Goal: Information Seeking & Learning: Find specific fact

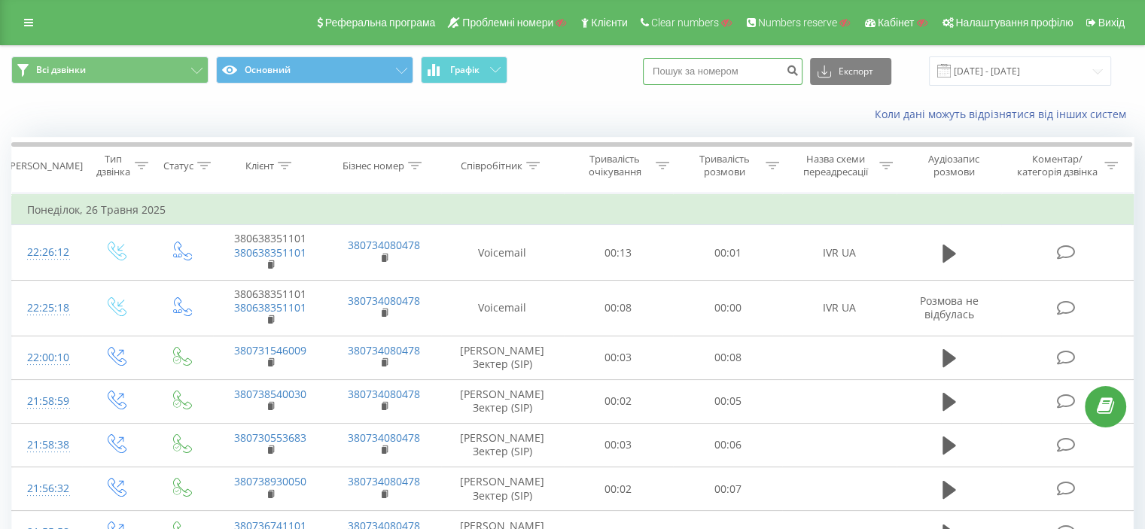
click at [758, 78] on input at bounding box center [723, 71] width 160 height 27
paste input "380932199912"
type input "380932199912"
click at [799, 72] on icon "submit" at bounding box center [792, 68] width 13 height 9
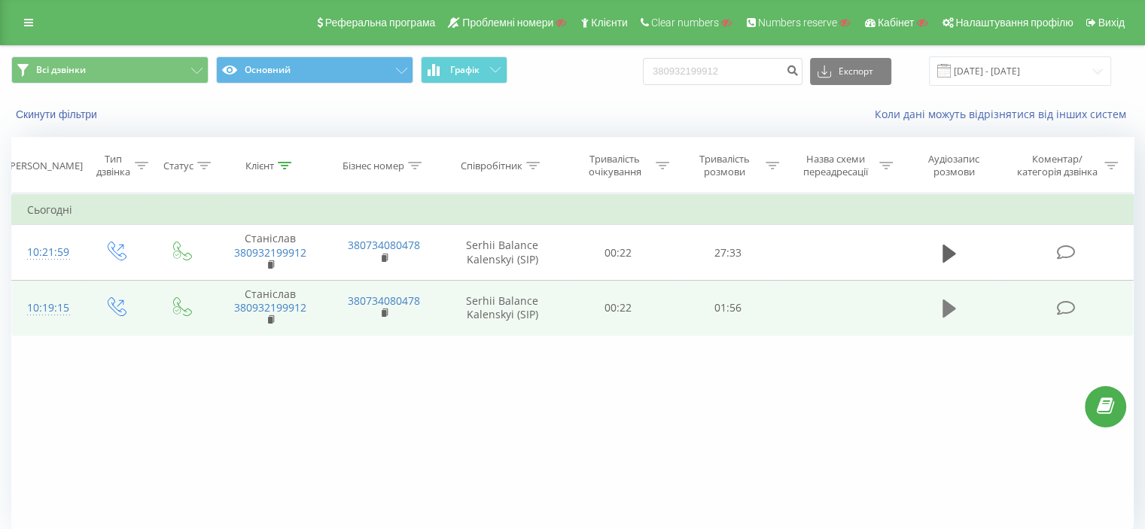
click at [947, 302] on icon at bounding box center [949, 309] width 14 height 18
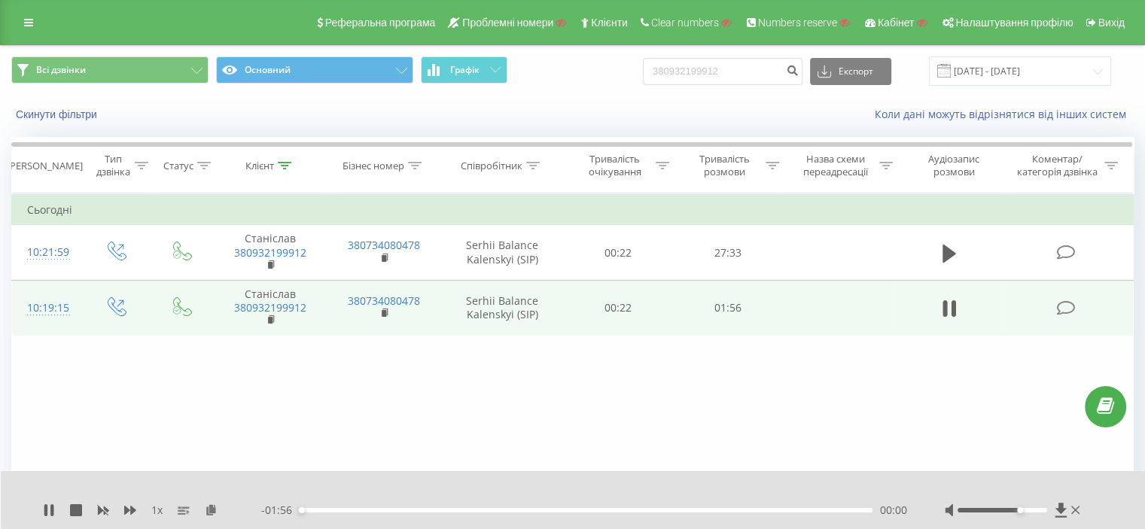
click at [1020, 510] on div at bounding box center [1002, 510] width 90 height 5
click at [1000, 510] on div at bounding box center [1002, 510] width 90 height 5
click at [1025, 510] on div at bounding box center [1002, 510] width 90 height 5
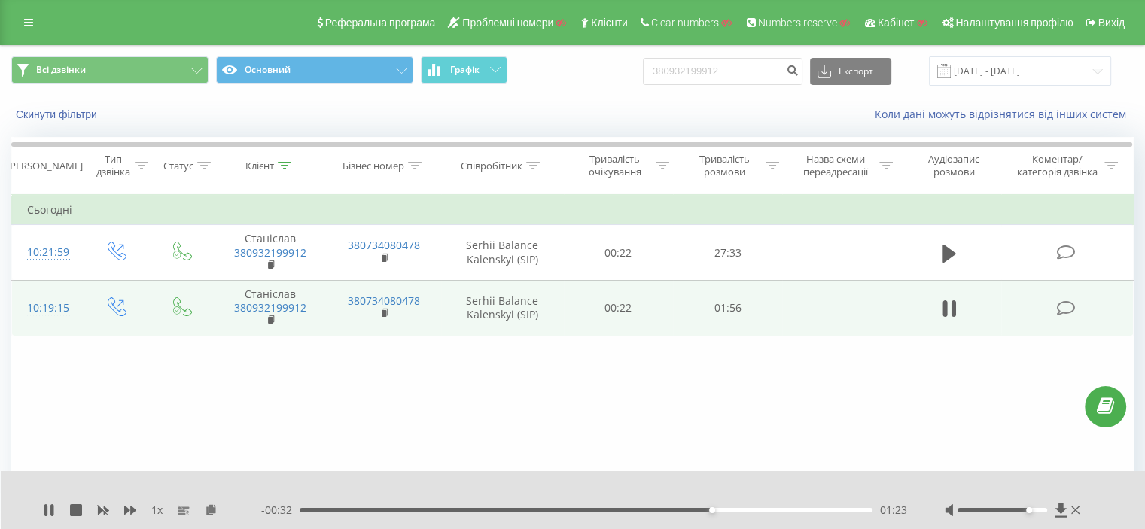
click at [988, 507] on div at bounding box center [1014, 510] width 138 height 15
click at [997, 508] on div at bounding box center [1002, 510] width 90 height 5
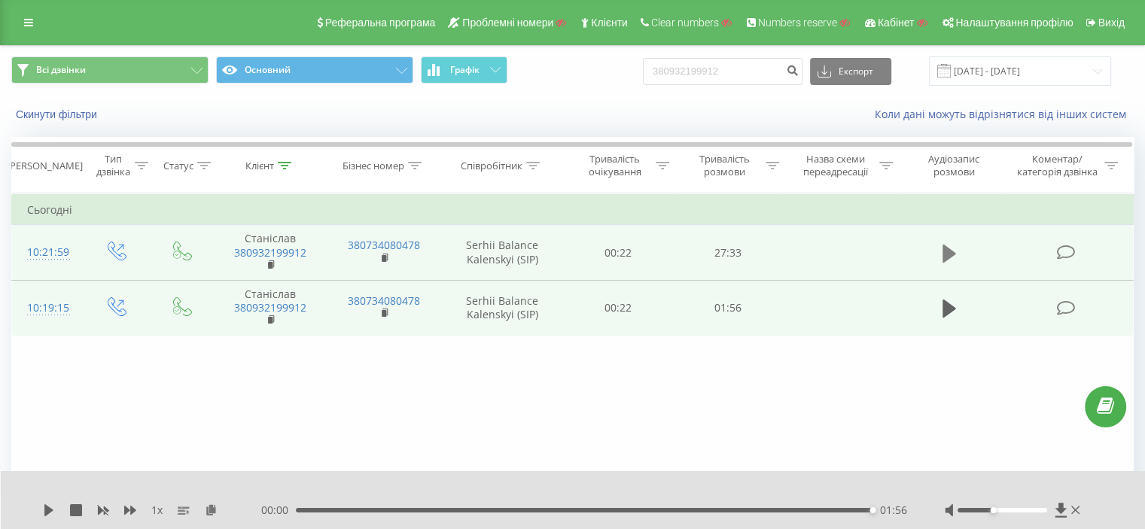
click at [950, 257] on icon at bounding box center [949, 253] width 14 height 21
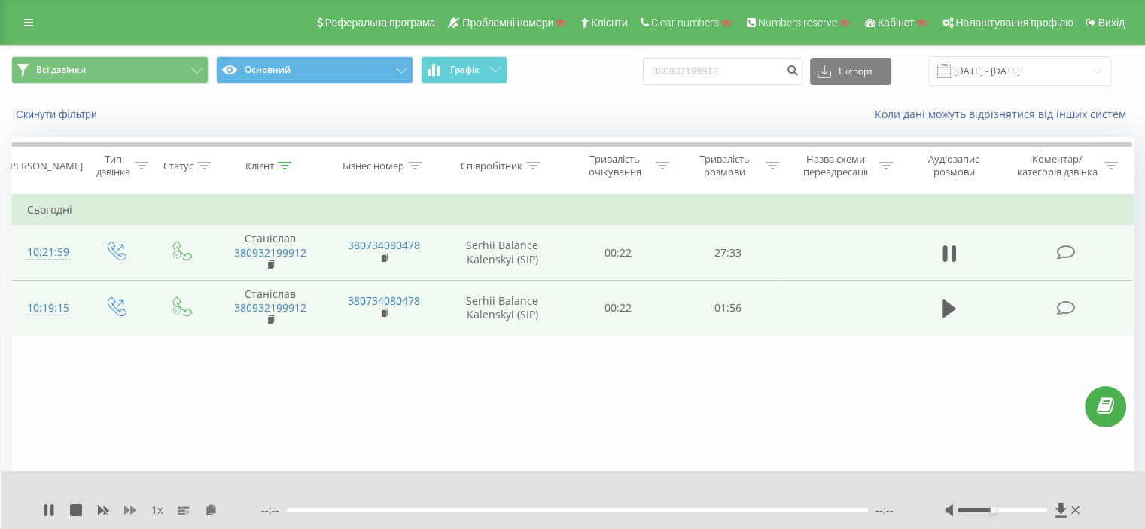
click at [130, 508] on icon at bounding box center [130, 510] width 12 height 9
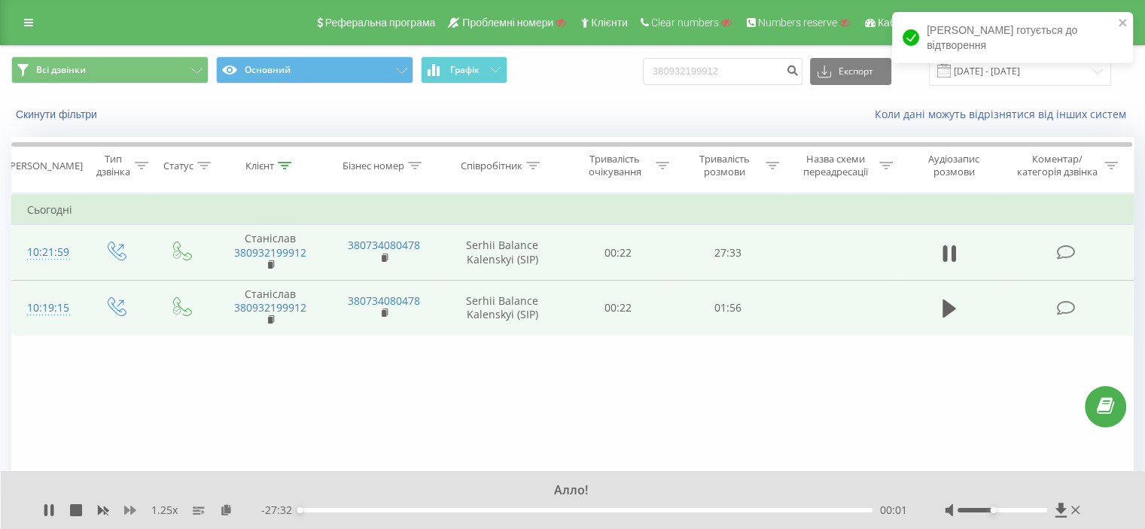
click at [125, 510] on icon at bounding box center [130, 510] width 12 height 9
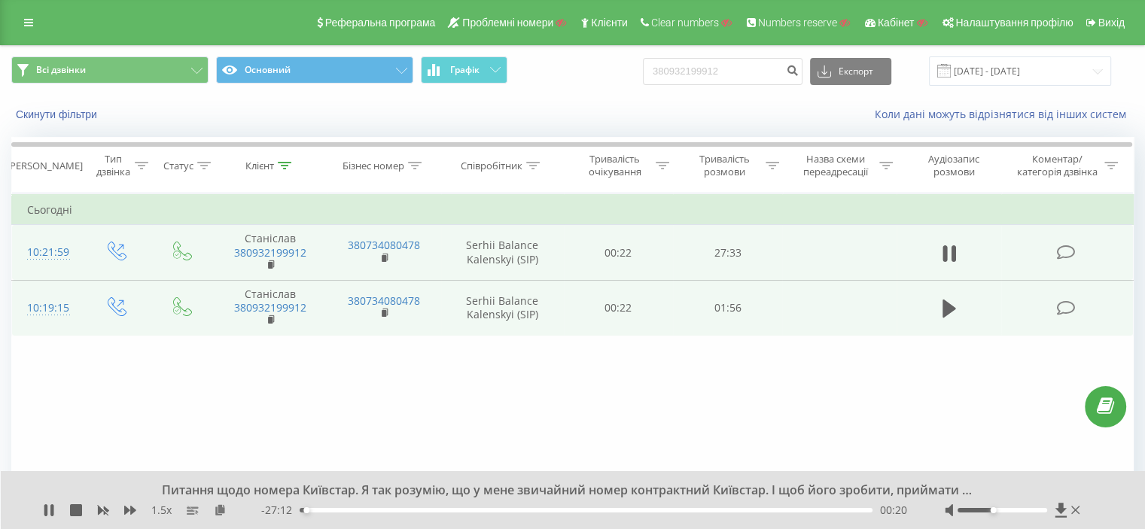
click at [1006, 511] on div at bounding box center [1002, 510] width 90 height 5
drag, startPoint x: 903, startPoint y: 489, endPoint x: 848, endPoint y: 490, distance: 55.0
click at [825, 492] on div "Ні, ну ви знаходитесь в нормальному місці? Можливо, я недоречно зараз вам зател…" at bounding box center [563, 490] width 832 height 17
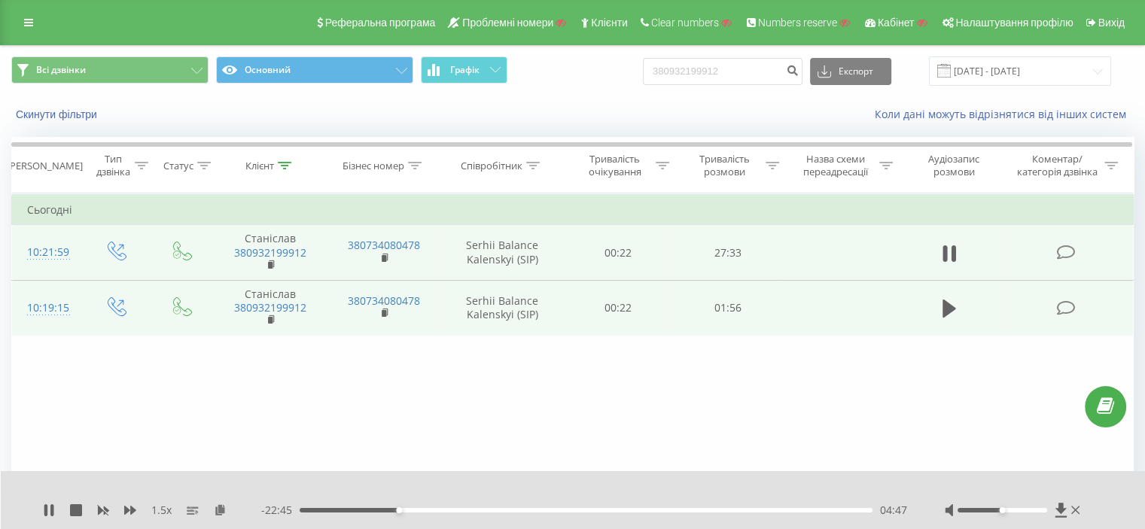
click at [934, 480] on div "1.5 x - 22:45 04:47 04:47" at bounding box center [573, 500] width 1145 height 58
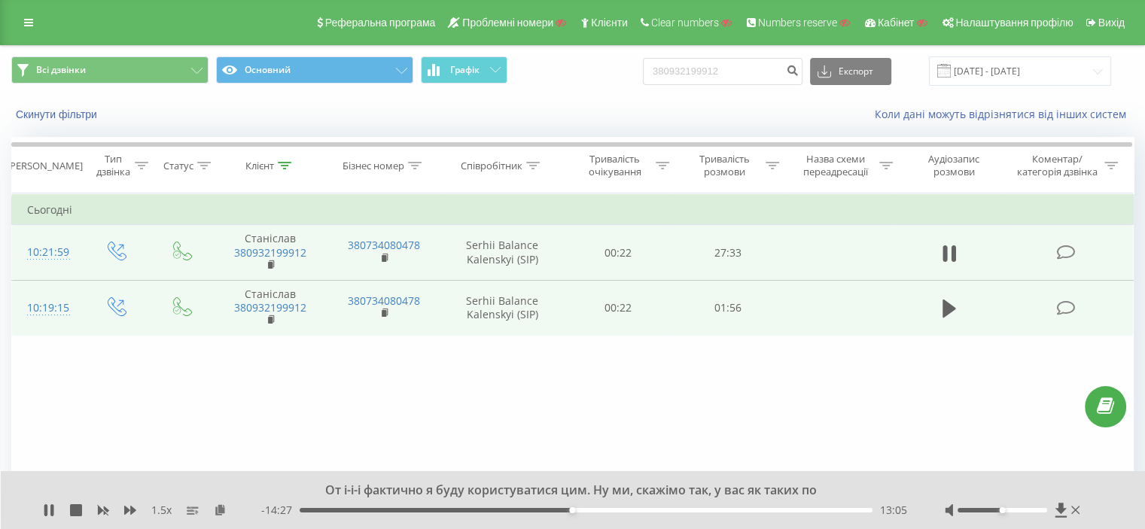
drag, startPoint x: 51, startPoint y: 508, endPoint x: 80, endPoint y: 502, distance: 29.2
click at [54, 508] on icon at bounding box center [49, 510] width 12 height 12
click at [951, 304] on icon at bounding box center [949, 309] width 14 height 18
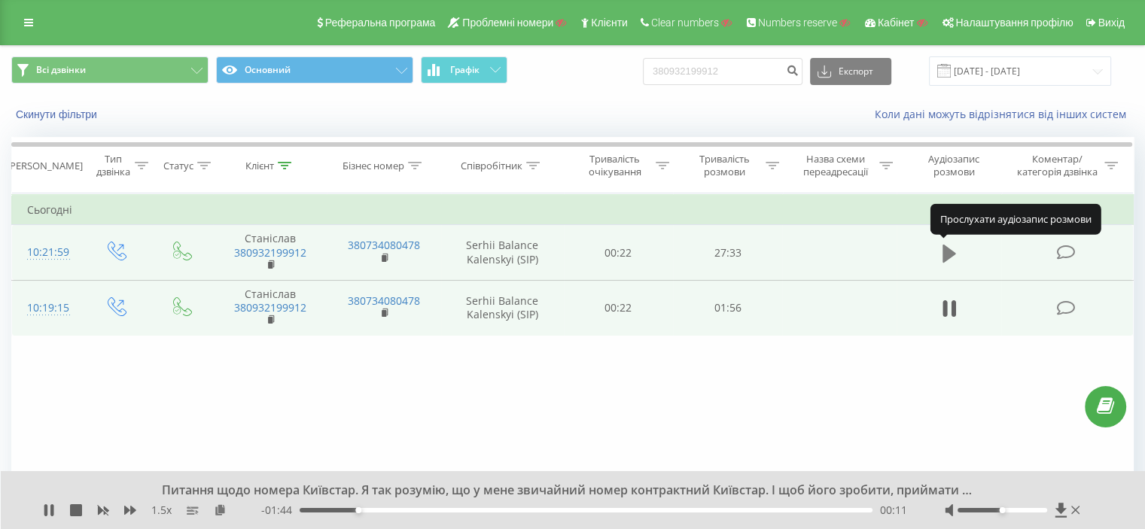
click at [944, 258] on icon at bounding box center [949, 253] width 14 height 18
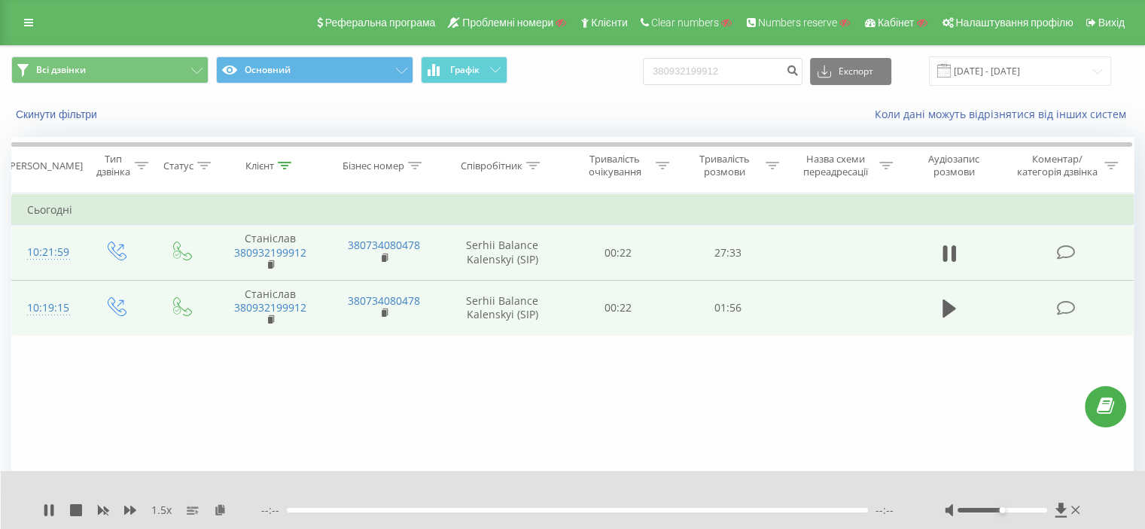
click at [458, 506] on div "--:-- --:--" at bounding box center [584, 510] width 646 height 15
click at [493, 510] on div at bounding box center [577, 510] width 581 height 5
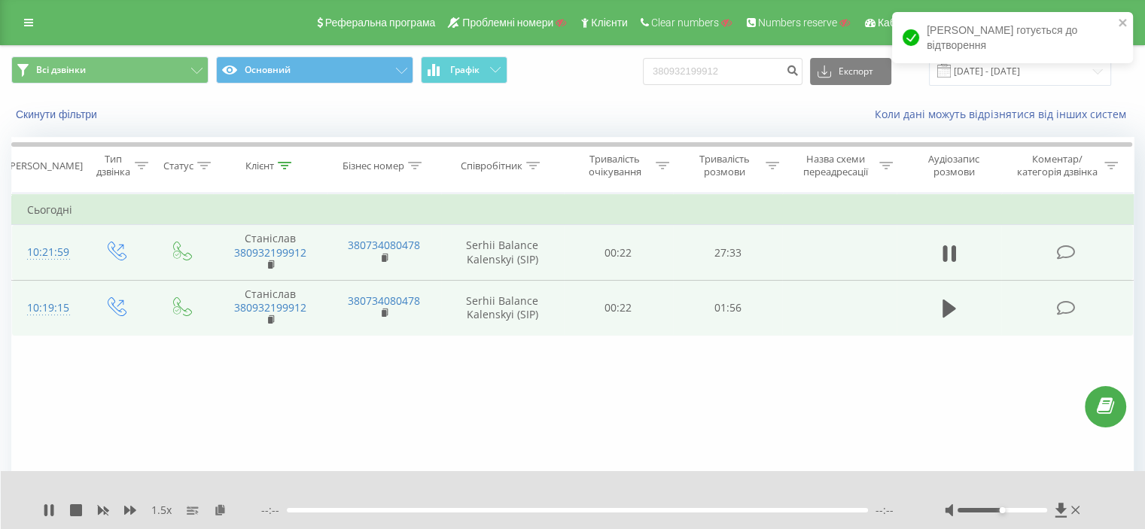
click at [475, 516] on div "--:-- --:--" at bounding box center [584, 510] width 646 height 15
click at [479, 507] on div "--:-- --:--" at bounding box center [584, 510] width 646 height 15
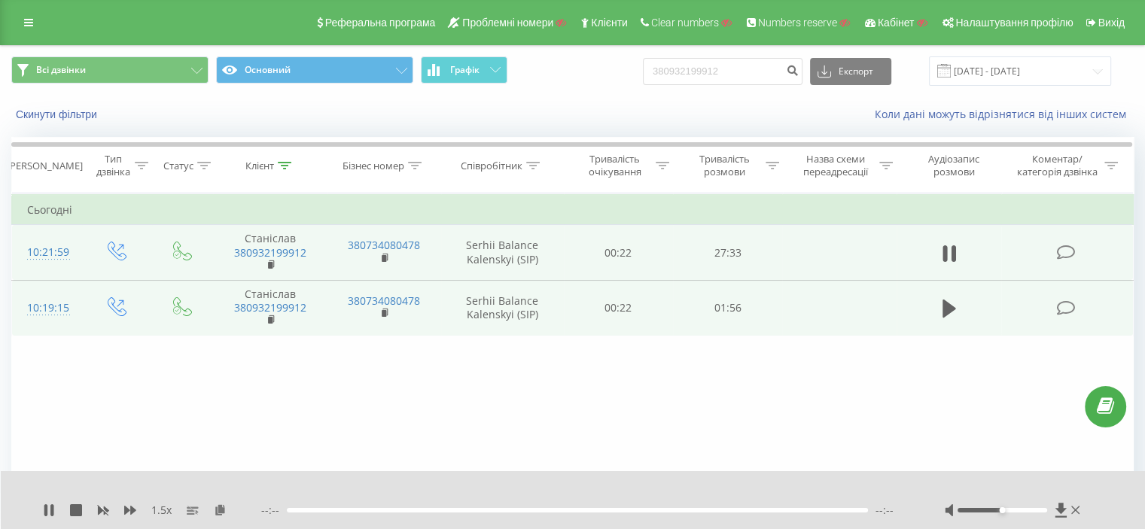
click at [56, 508] on div "1.5 x" at bounding box center [152, 510] width 218 height 15
click at [49, 505] on icon at bounding box center [49, 510] width 12 height 12
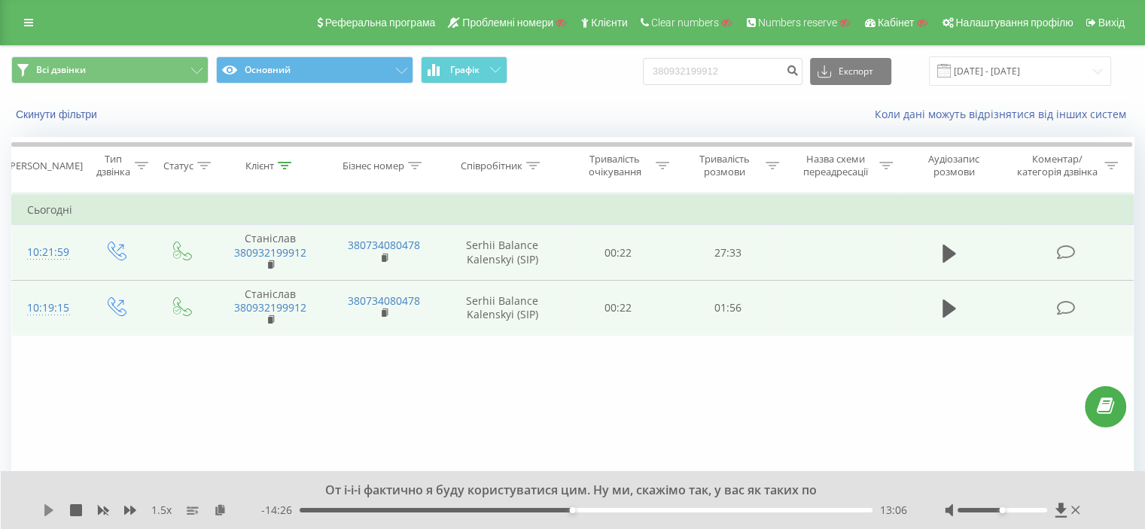
click at [44, 504] on icon at bounding box center [49, 510] width 12 height 12
click at [985, 504] on div at bounding box center [1014, 510] width 138 height 15
click at [985, 511] on div at bounding box center [1002, 510] width 90 height 5
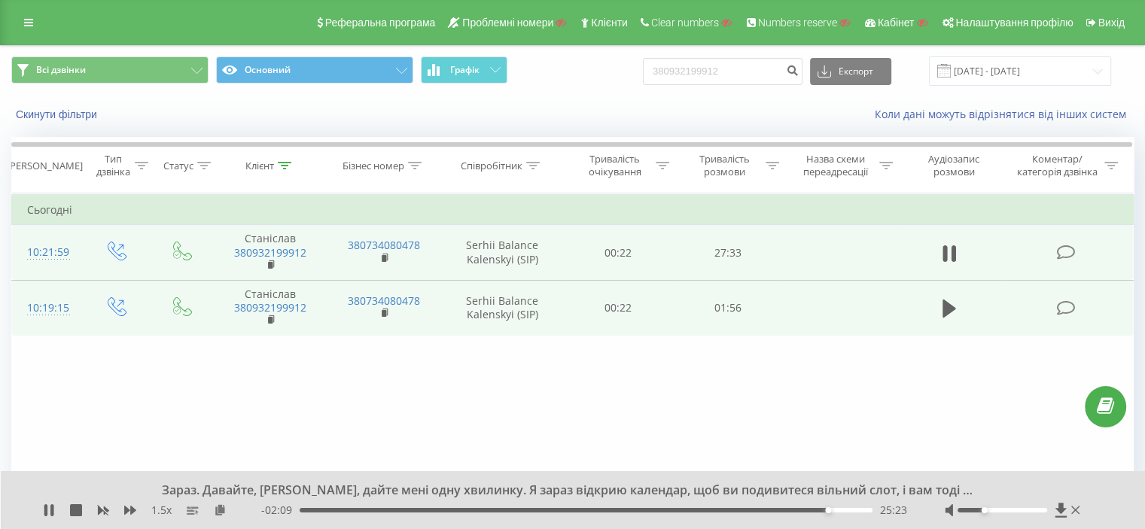
click at [800, 504] on div "- 02:09 25:23 25:23" at bounding box center [584, 510] width 646 height 15
click at [792, 514] on div "- 02:09 25:23 25:23" at bounding box center [584, 510] width 646 height 15
click at [784, 510] on div "23:16" at bounding box center [586, 510] width 573 height 5
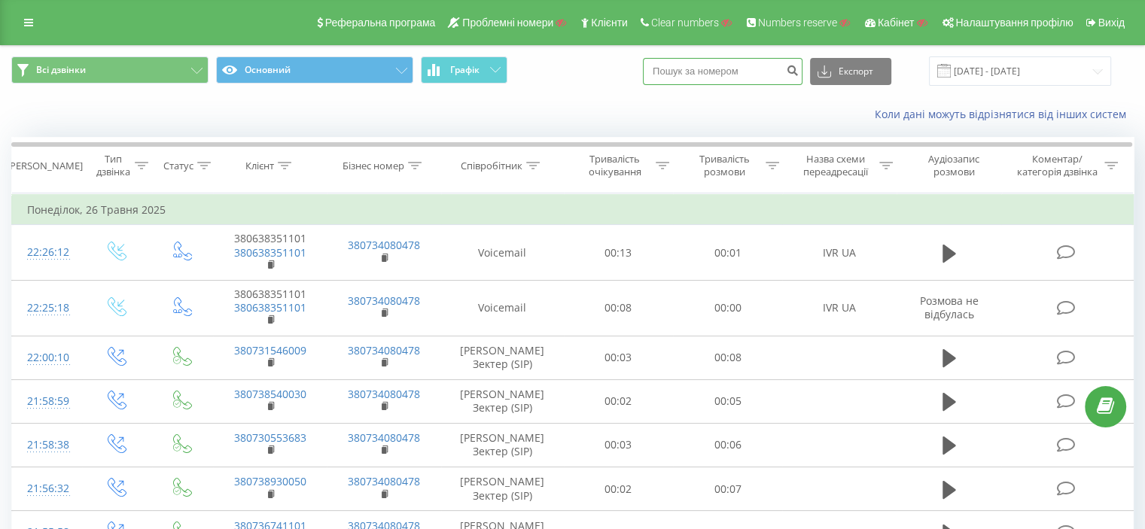
click at [717, 68] on input at bounding box center [723, 71] width 160 height 27
paste input "380951896626"
type input "380951896626"
click at [799, 69] on icon "submit" at bounding box center [792, 68] width 13 height 9
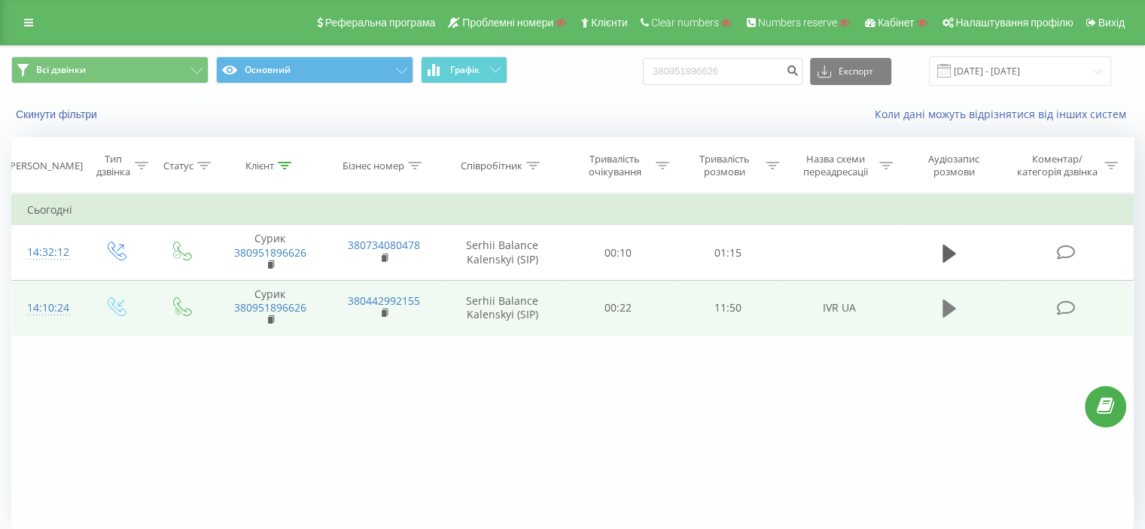
click at [951, 303] on icon at bounding box center [949, 308] width 14 height 21
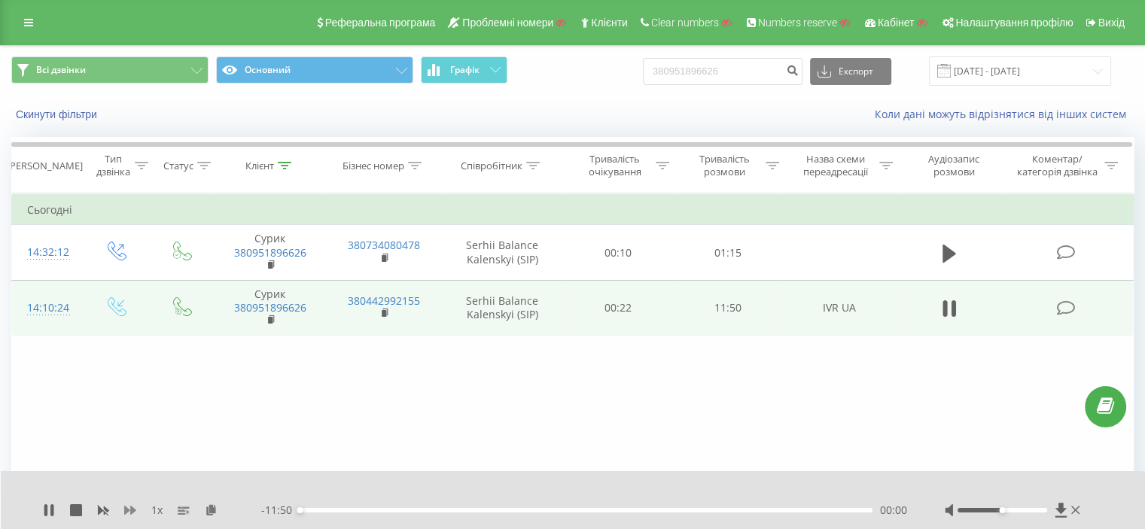
click at [131, 514] on icon at bounding box center [130, 510] width 12 height 9
click at [129, 512] on icon at bounding box center [130, 510] width 12 height 12
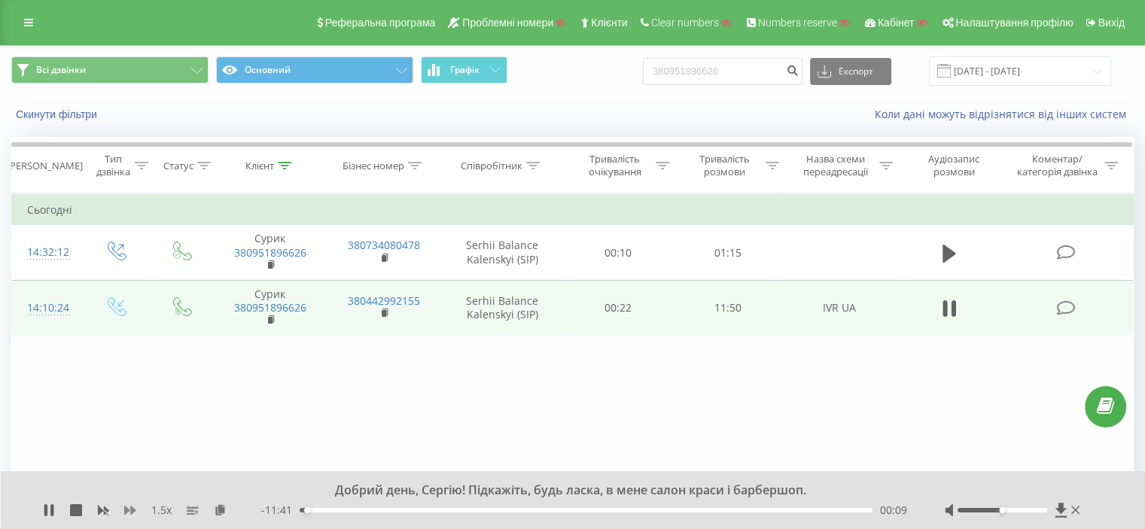
click at [129, 507] on icon at bounding box center [130, 510] width 12 height 12
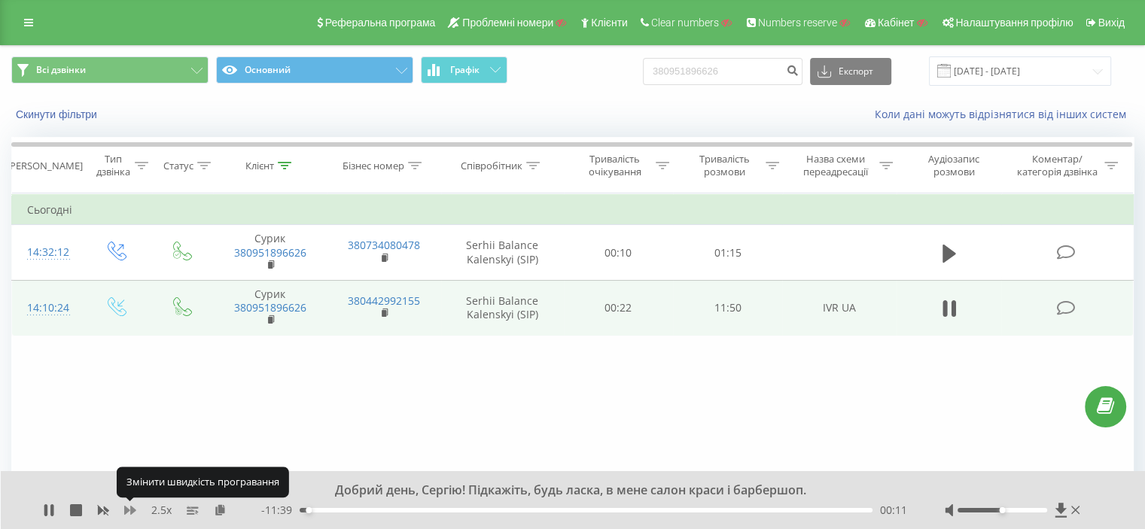
click at [129, 507] on icon at bounding box center [130, 510] width 12 height 12
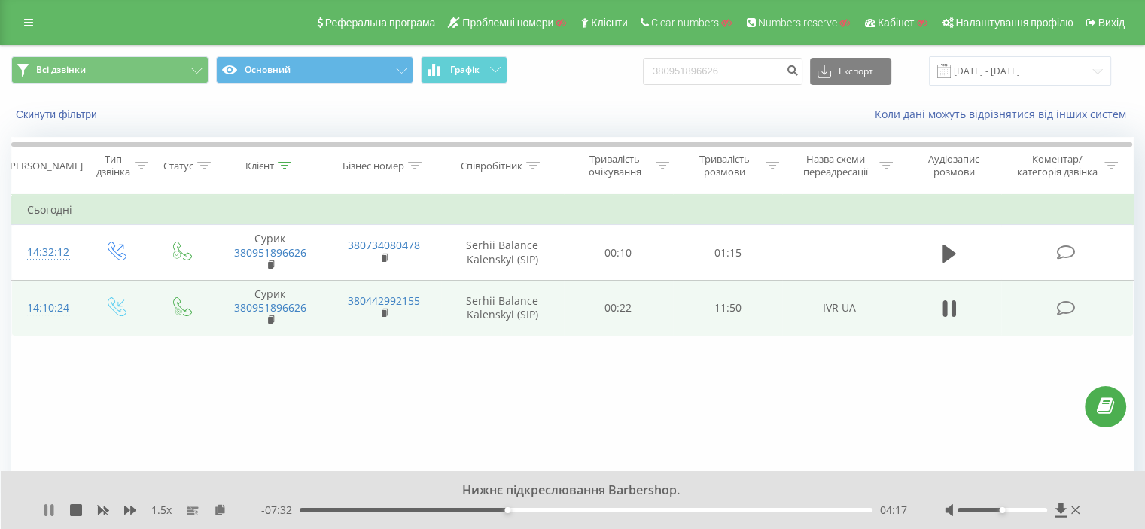
click at [48, 507] on icon at bounding box center [49, 510] width 12 height 12
click at [51, 504] on icon at bounding box center [49, 510] width 12 height 12
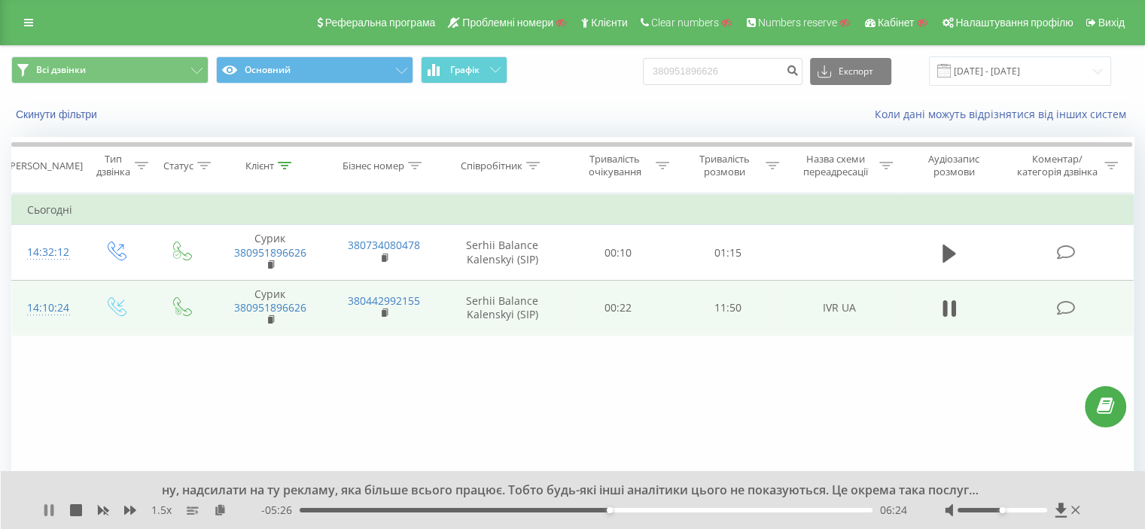
click at [50, 505] on icon at bounding box center [49, 510] width 12 height 12
click at [41, 506] on div "ну, надсилати на ту рекламу, яка більше всього працює. Тобто будь-які інші анал…" at bounding box center [573, 500] width 1145 height 58
click at [49, 508] on icon at bounding box center [48, 510] width 9 height 12
click at [854, 511] on div "11:27" at bounding box center [586, 510] width 573 height 5
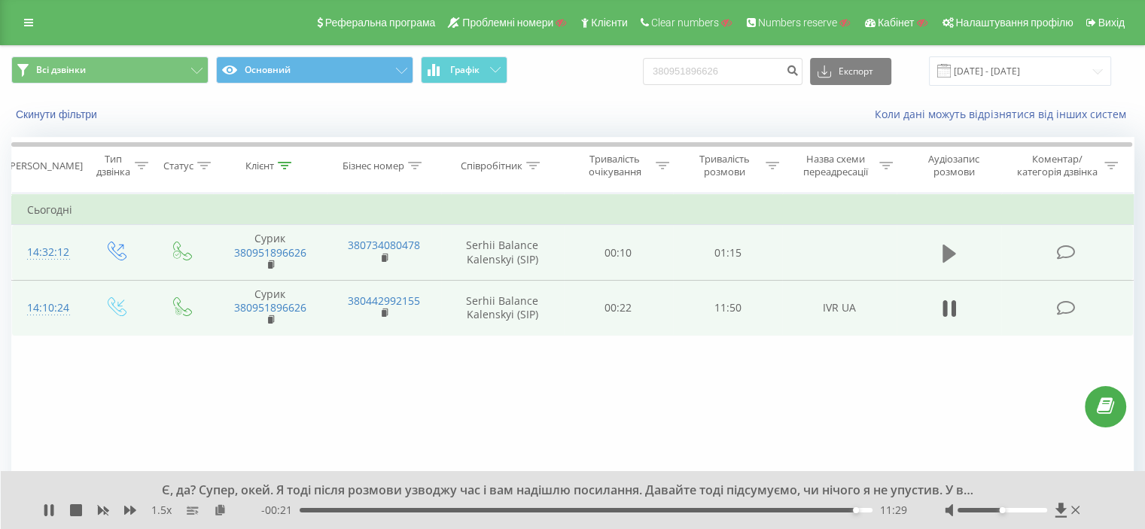
click at [945, 250] on icon at bounding box center [949, 253] width 14 height 18
